Goal: Task Accomplishment & Management: Use online tool/utility

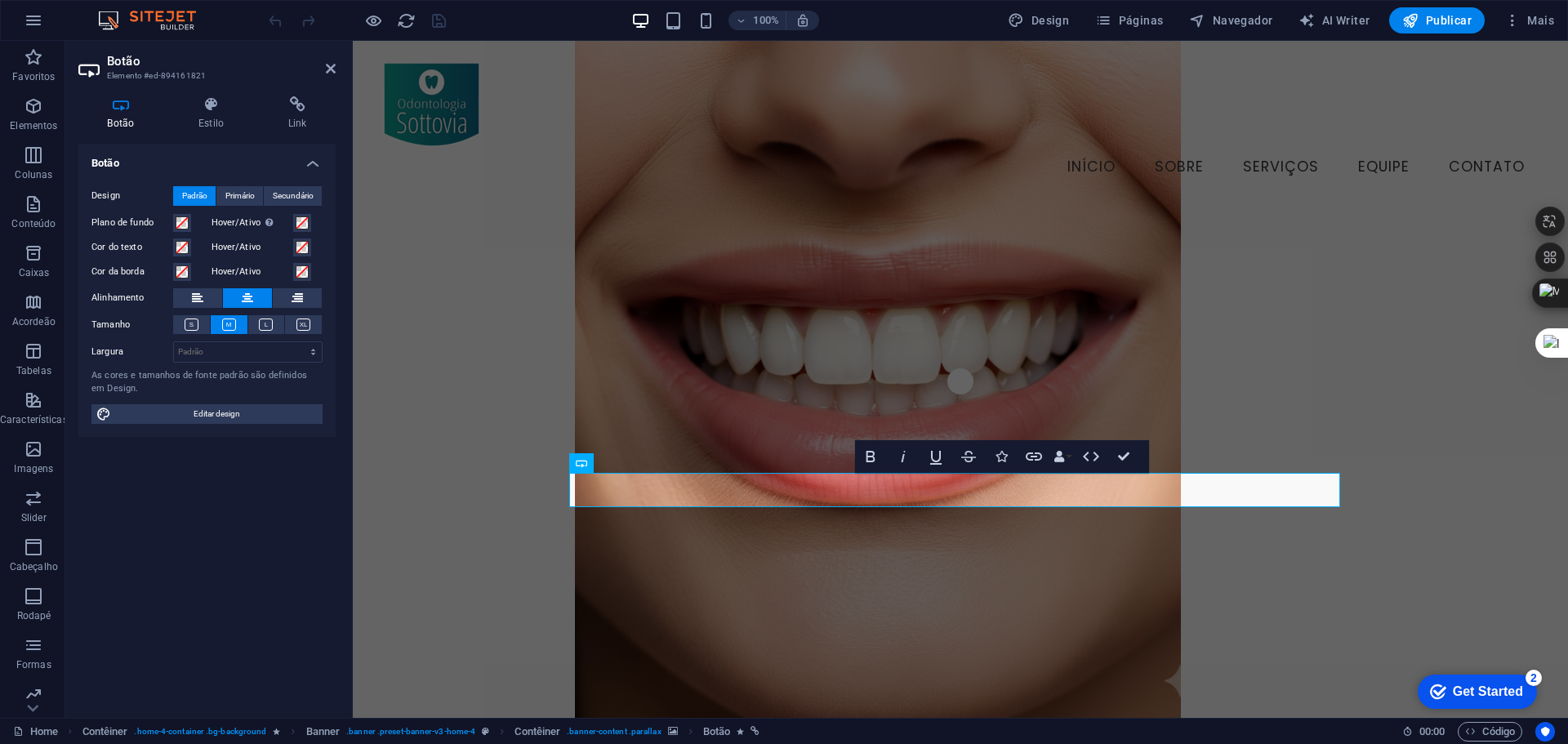
click at [304, 94] on div "Botão Estilo Link Botão Design Padrão Primário Secundário Plano de fundo Hover/…" at bounding box center [207, 400] width 283 height 635
click at [299, 105] on icon at bounding box center [297, 104] width 77 height 17
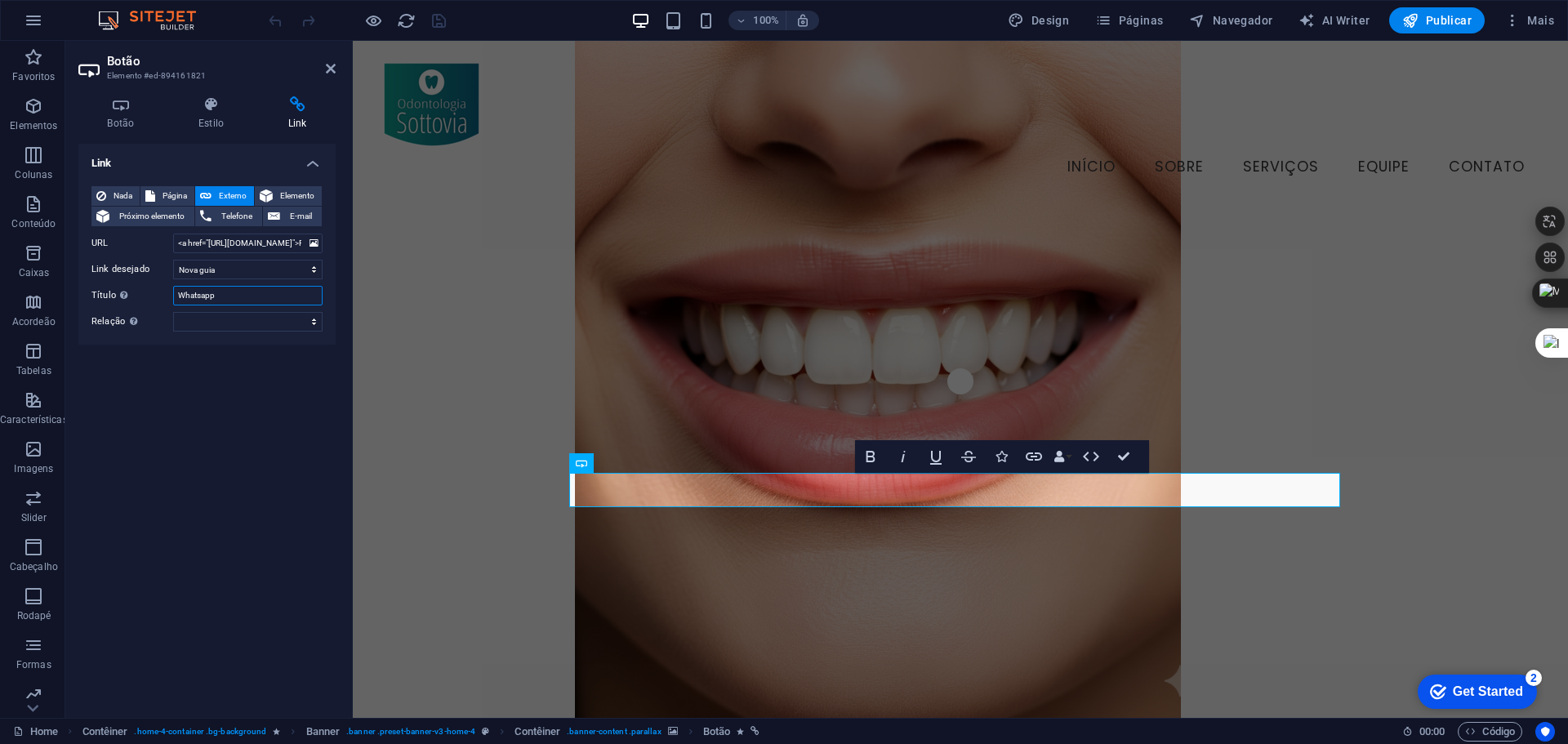
click at [224, 295] on input "Whatsapp" at bounding box center [247, 296] width 149 height 20
click at [163, 186] on span "Página" at bounding box center [175, 196] width 29 height 20
select select
click at [204, 239] on select "Home Subpage Legal Notice Privacy" at bounding box center [247, 243] width 149 height 20
drag, startPoint x: 221, startPoint y: 241, endPoint x: 187, endPoint y: 248, distance: 34.7
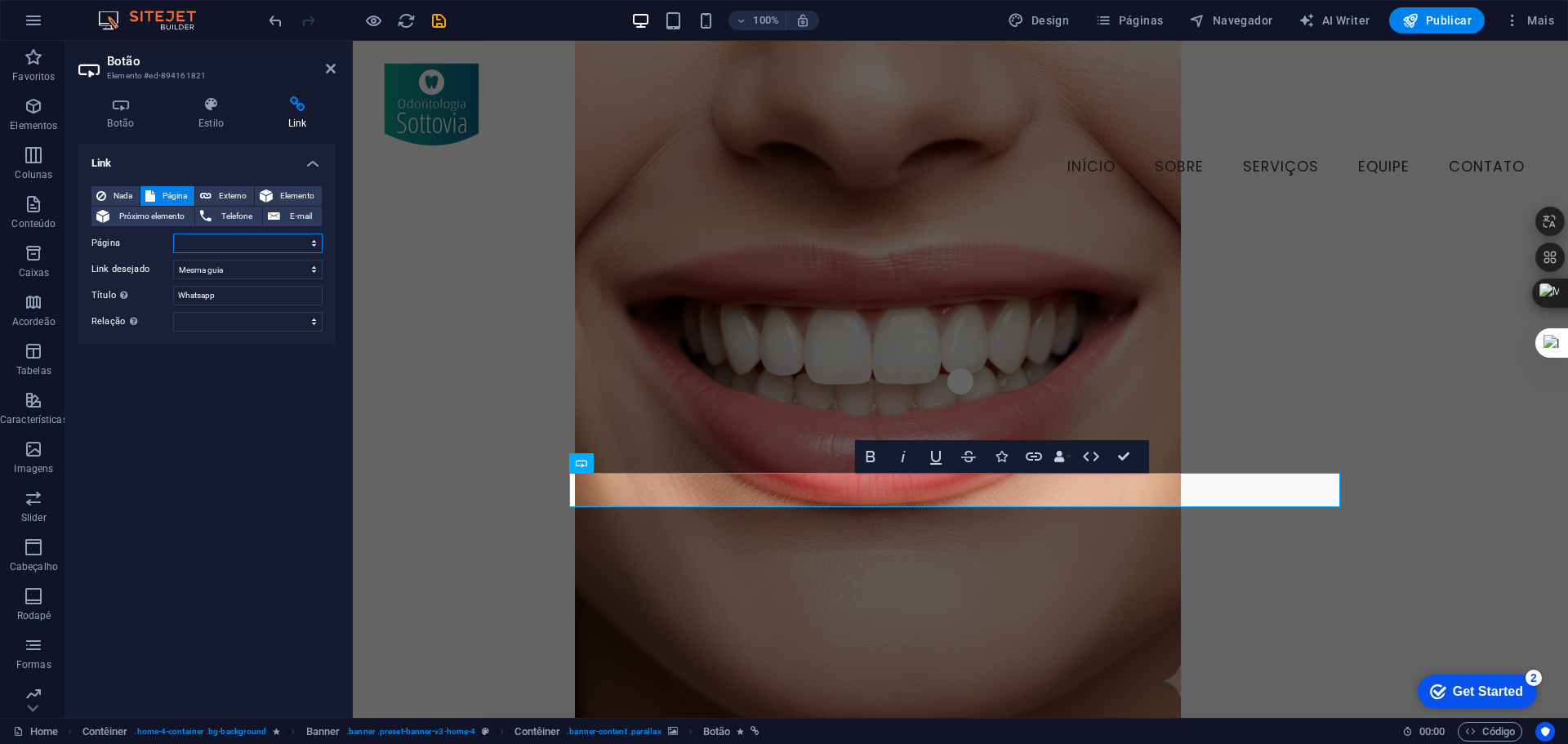
click at [187, 248] on select "Home Subpage Legal Notice Privacy" at bounding box center [247, 243] width 149 height 20
click at [294, 196] on span "Elemento" at bounding box center [298, 196] width 39 height 20
click at [296, 213] on span "E-mail" at bounding box center [301, 217] width 32 height 20
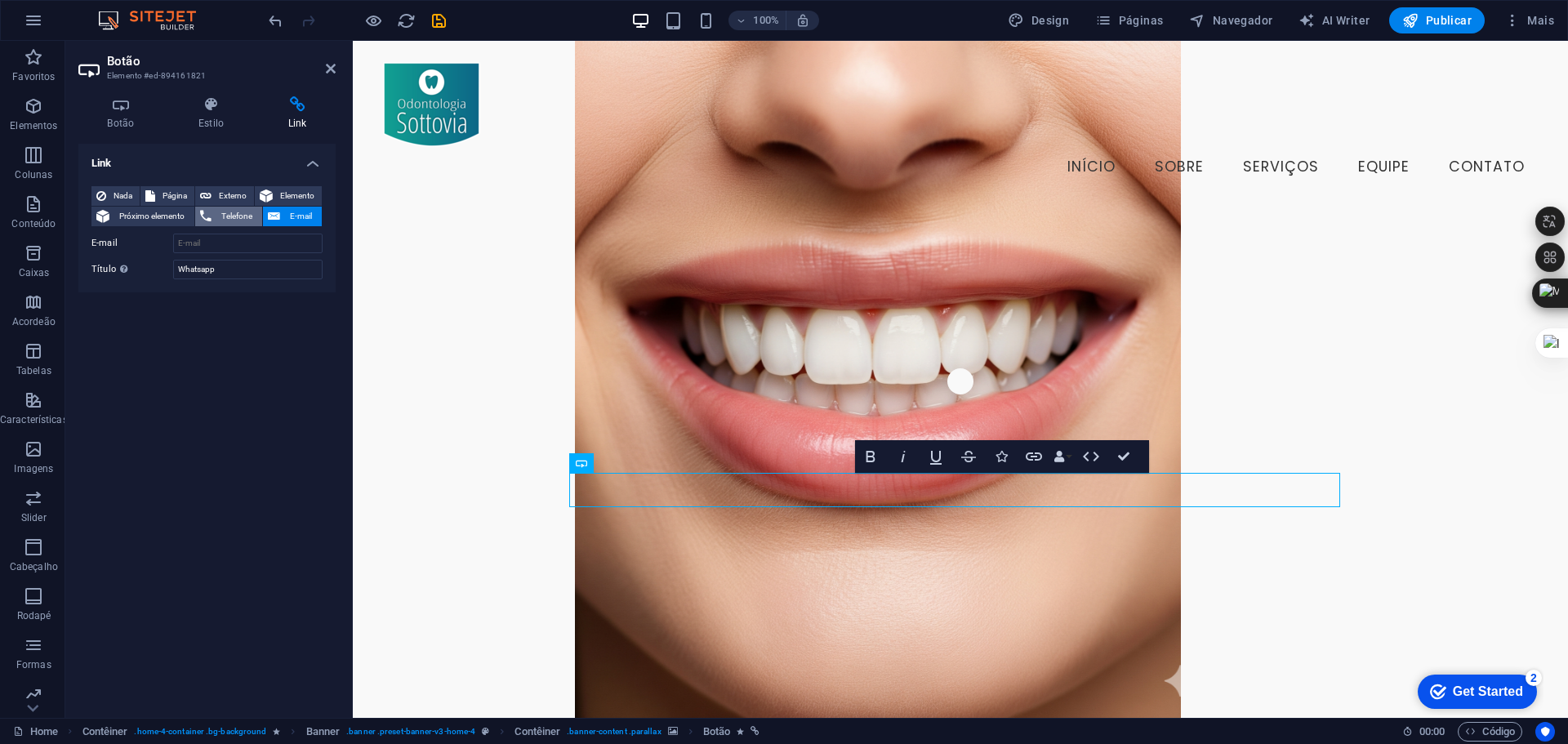
click at [230, 209] on span "Telefone" at bounding box center [237, 217] width 41 height 20
click at [142, 209] on span "Próximo elemento" at bounding box center [151, 217] width 75 height 20
click at [235, 189] on span "Externo" at bounding box center [232, 196] width 32 height 20
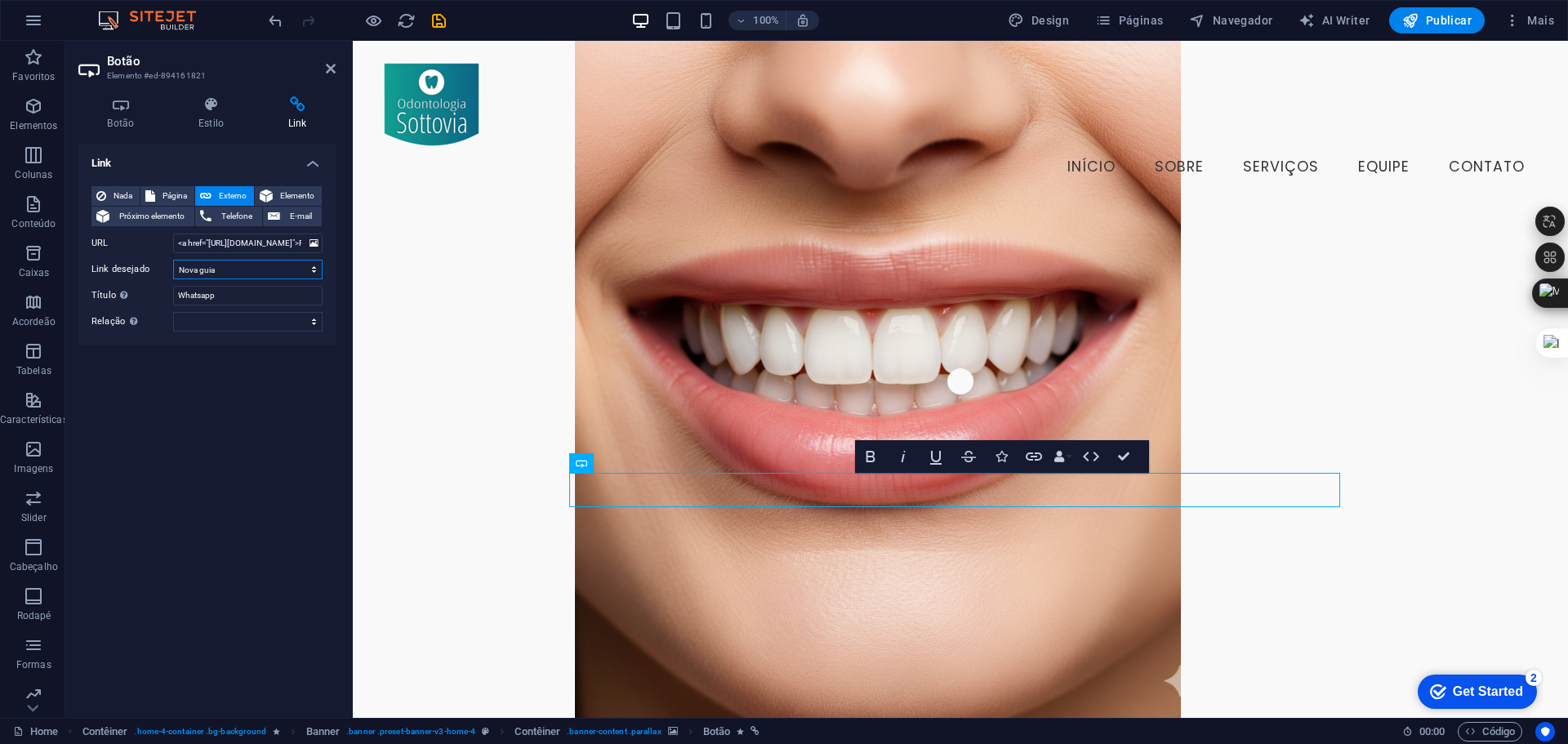
click at [261, 268] on select "Nova guia Mesma guia Sobreposição" at bounding box center [247, 269] width 149 height 20
select select "overlay"
click at [173, 260] on select "Nova guia Mesma guia Sobreposição" at bounding box center [247, 269] width 149 height 20
click at [256, 325] on select "alternado autor guia de favoritos externo ajuda licença avançar nofollow norefe…" at bounding box center [247, 322] width 149 height 20
click at [849, 72] on div "Menu Início Sobre Serviços Equipe Contato" at bounding box center [960, 125] width 1215 height 168
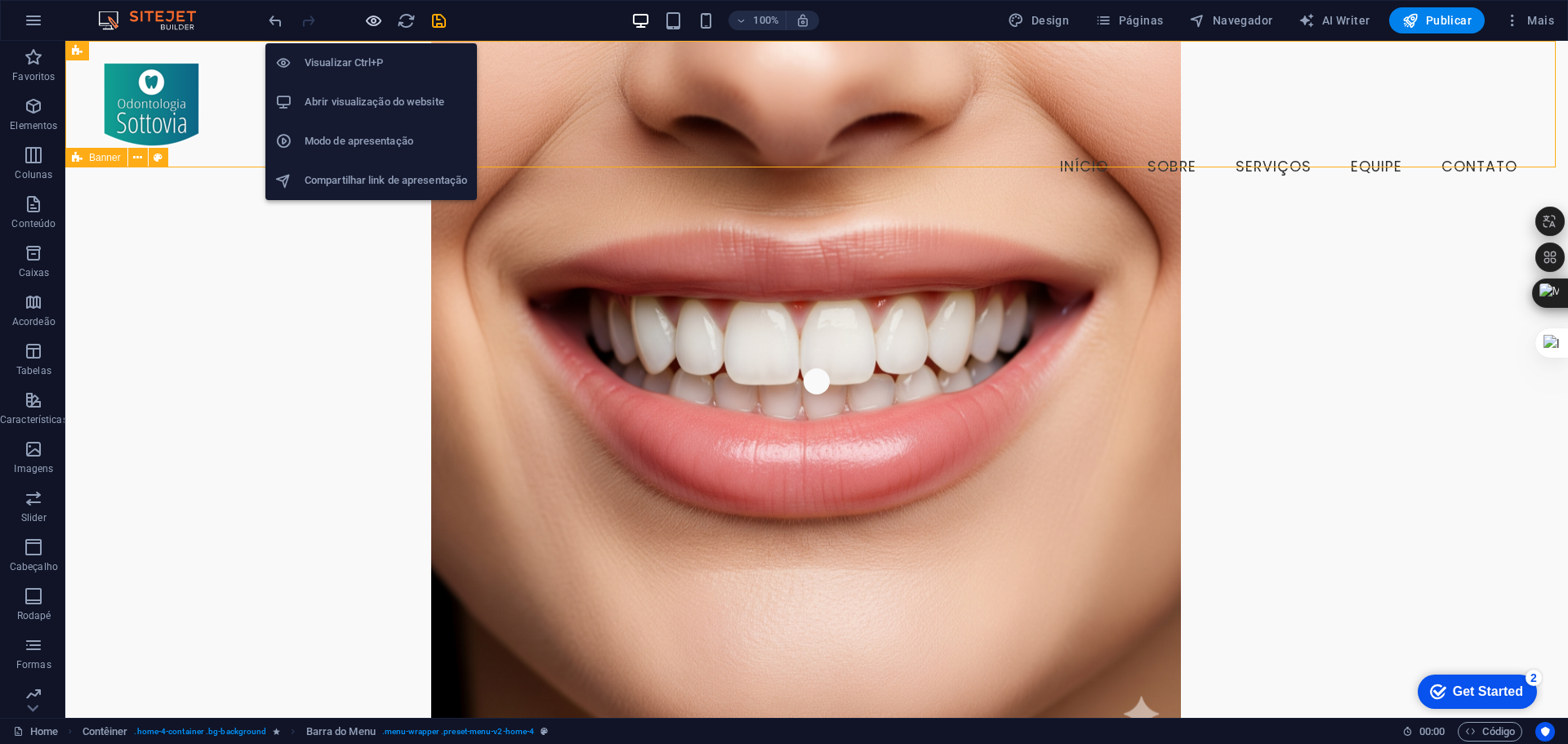
click at [368, 19] on icon "button" at bounding box center [373, 21] width 19 height 19
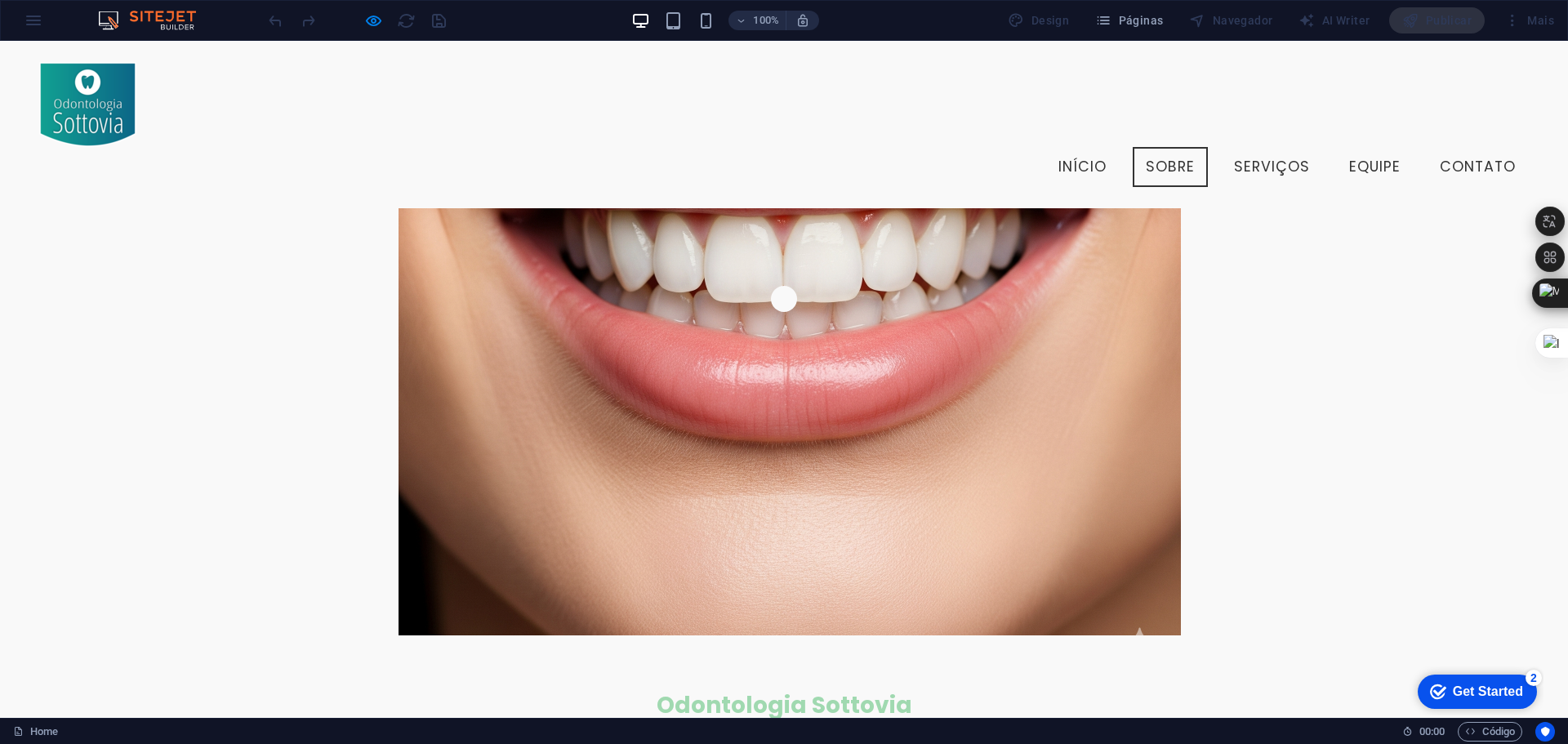
scroll to position [82, 0]
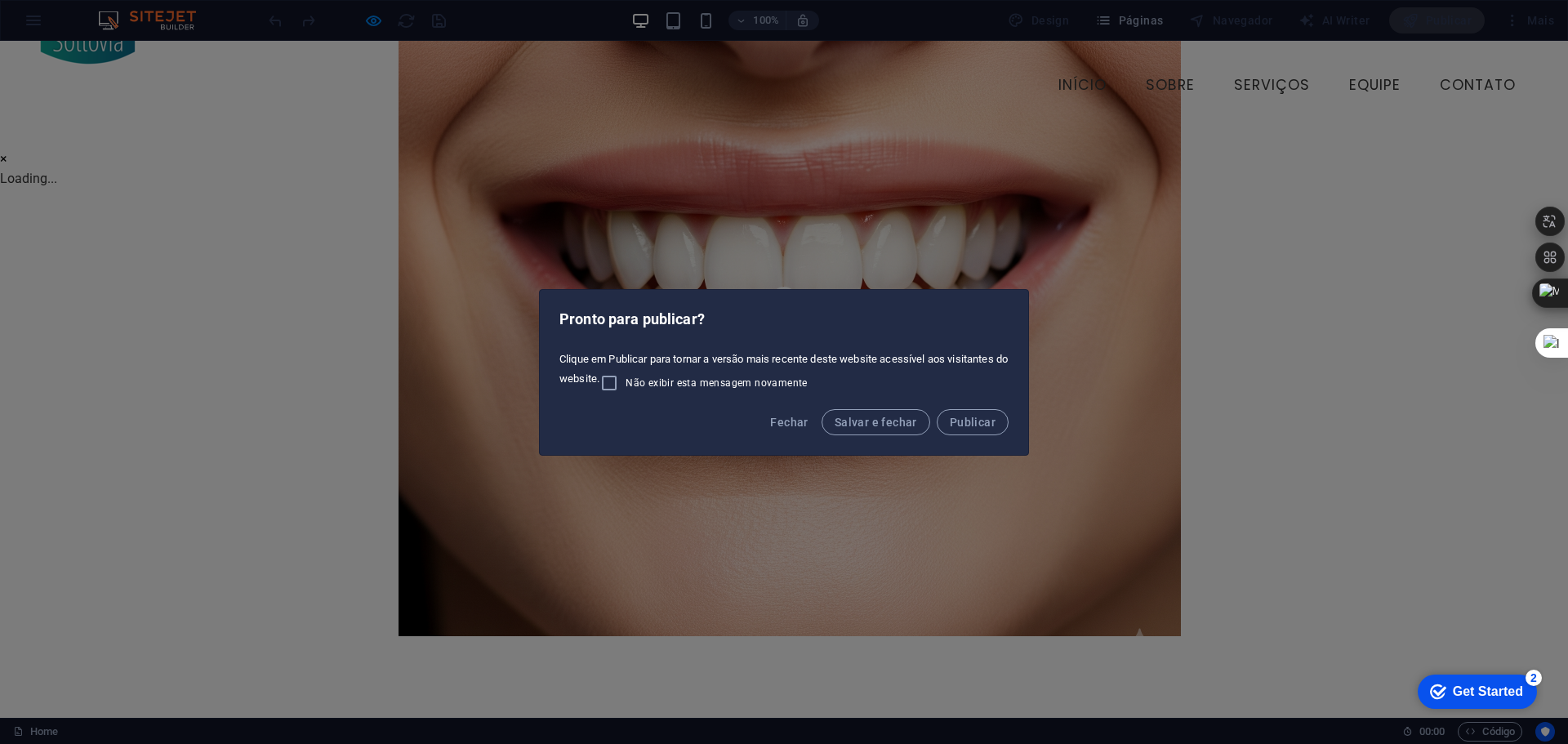
click at [673, 384] on span "Não exibir esta mensagem novamente" at bounding box center [716, 383] width 182 height 13
click at [625, 384] on input "Não exibir esta mensagem novamente" at bounding box center [612, 383] width 26 height 20
checkbox input "true"
